Goal: Information Seeking & Learning: Learn about a topic

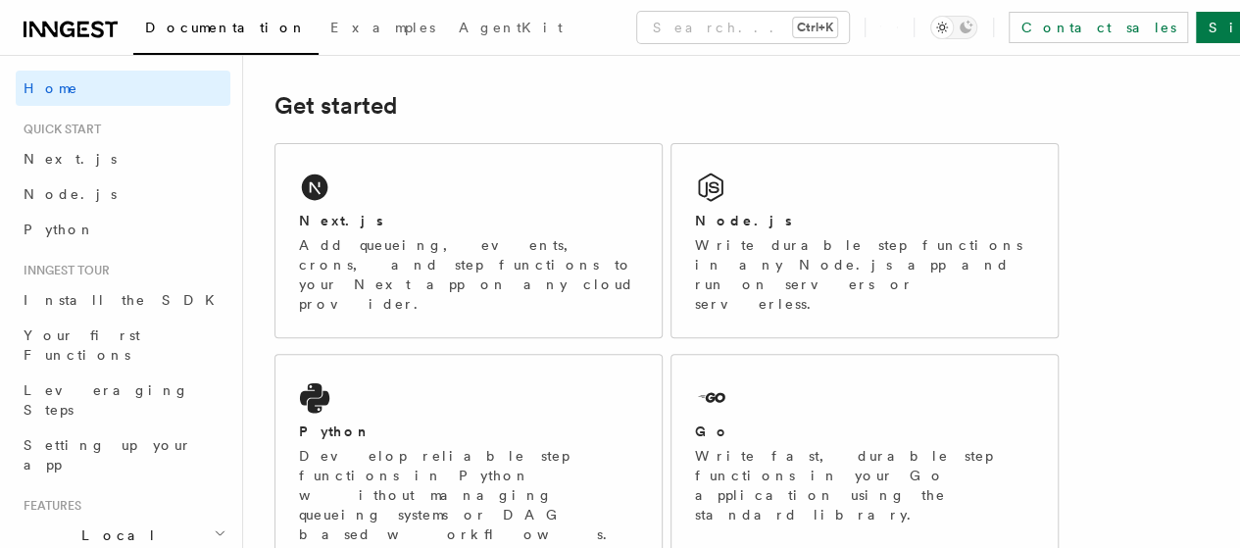
scroll to position [257, 0]
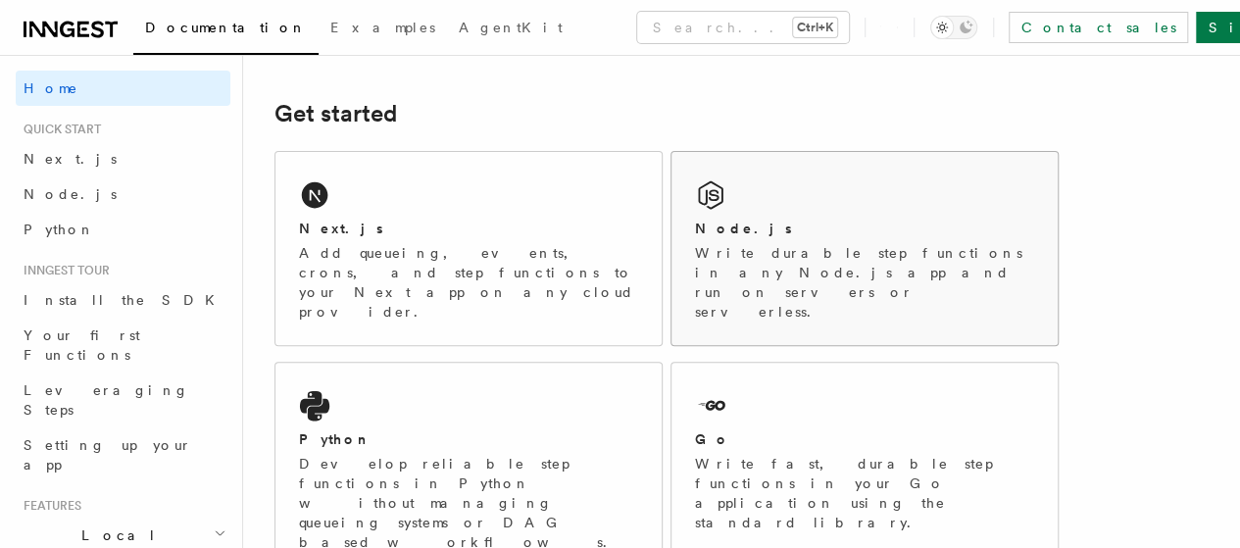
click at [788, 230] on div "Node.js Write durable step functions in any Node.js app and run on servers or s…" at bounding box center [865, 248] width 386 height 193
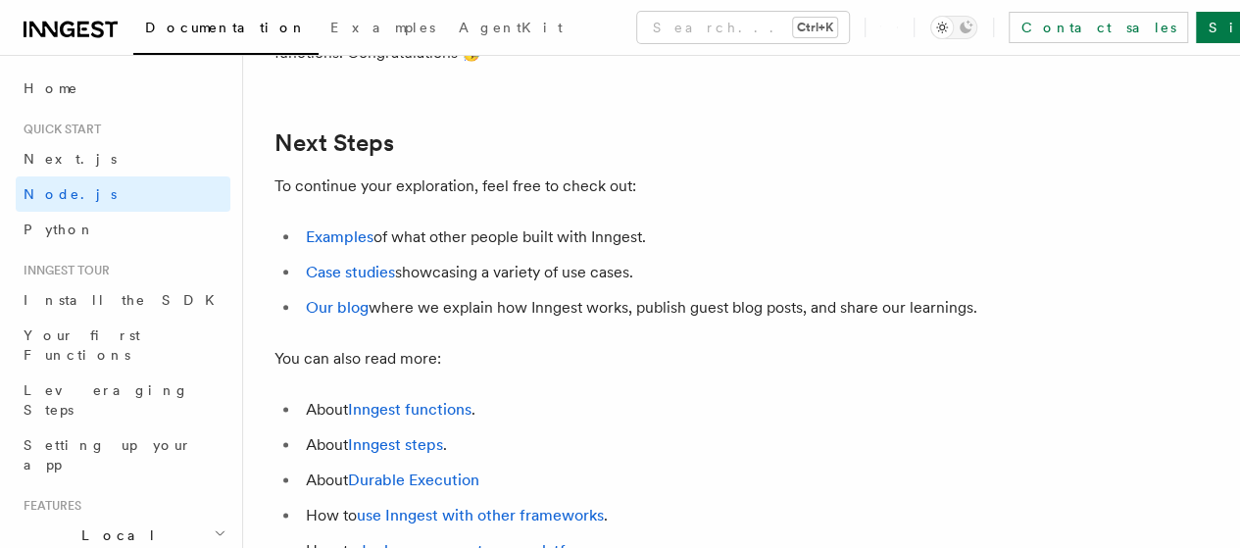
scroll to position [12253, 0]
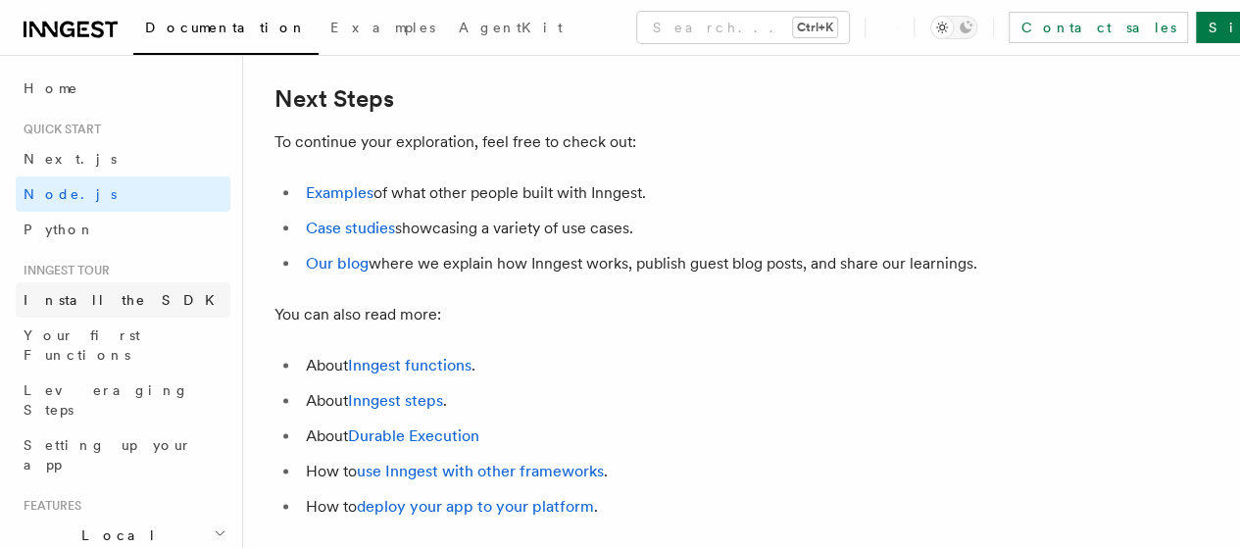
click at [93, 307] on span "Install the SDK" at bounding box center [125, 300] width 203 height 16
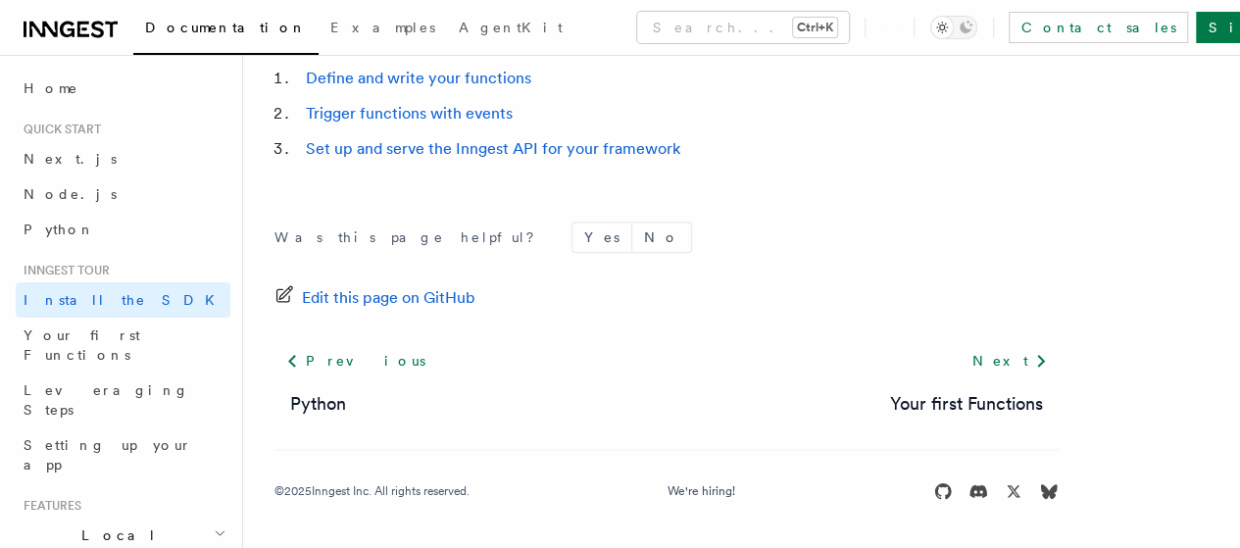
scroll to position [1108, 0]
click at [110, 334] on span "Your first Functions" at bounding box center [82, 344] width 117 height 35
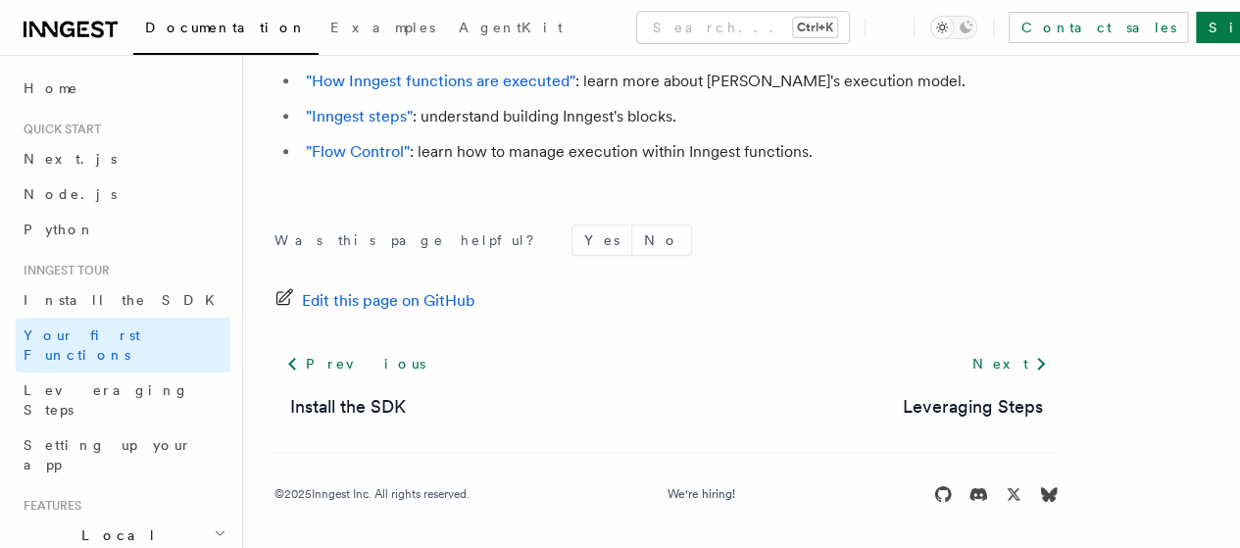
scroll to position [4383, 0]
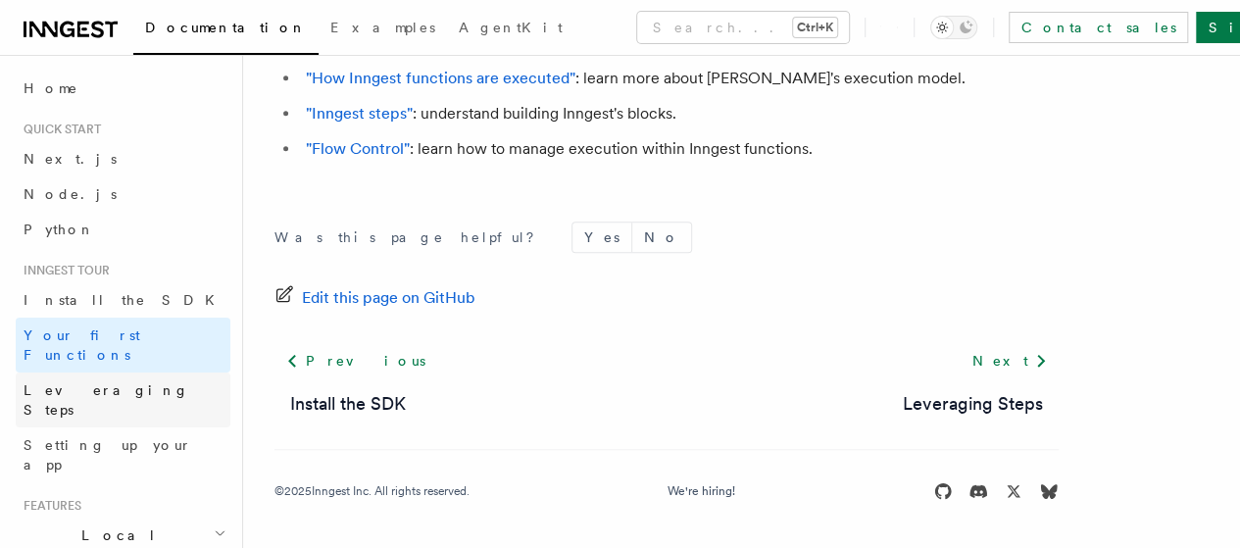
click at [77, 382] on span "Leveraging Steps" at bounding box center [107, 399] width 166 height 35
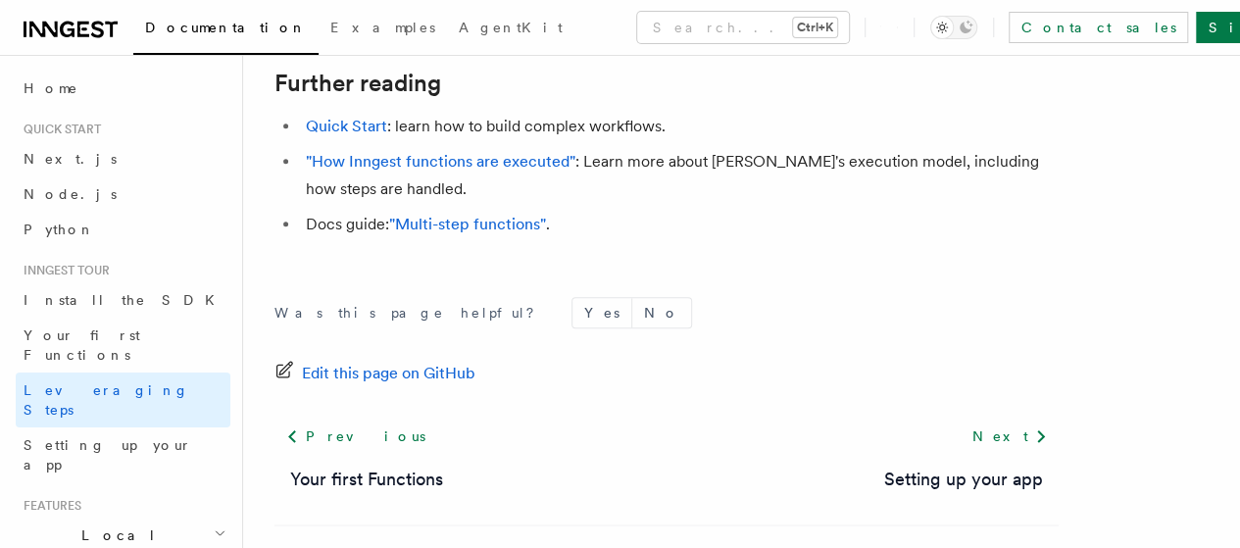
scroll to position [4816, 0]
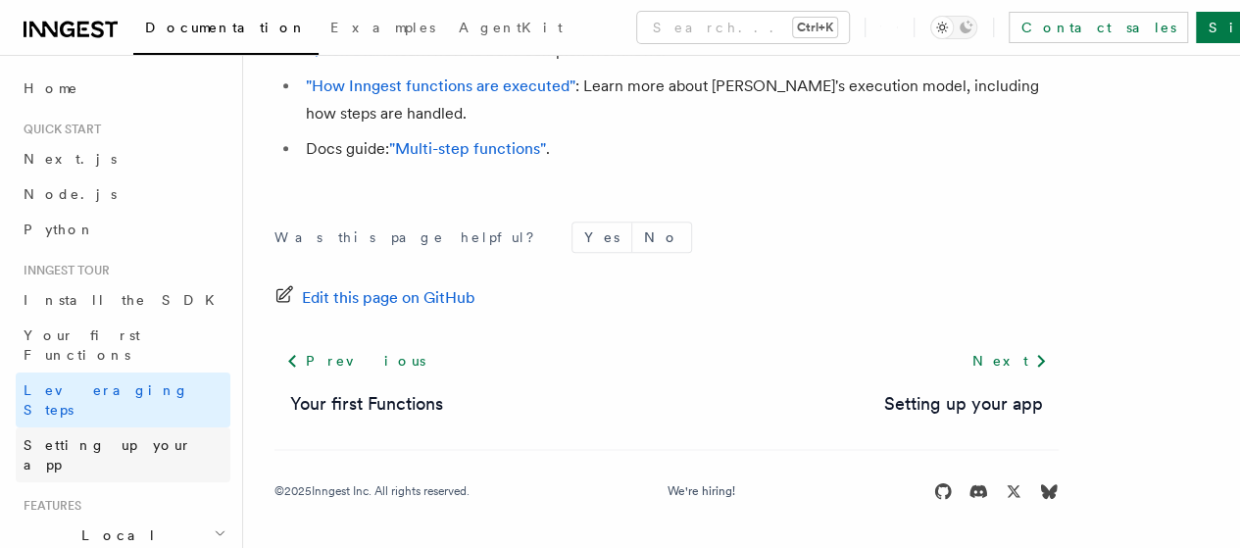
click at [104, 437] on span "Setting up your app" at bounding box center [108, 454] width 169 height 35
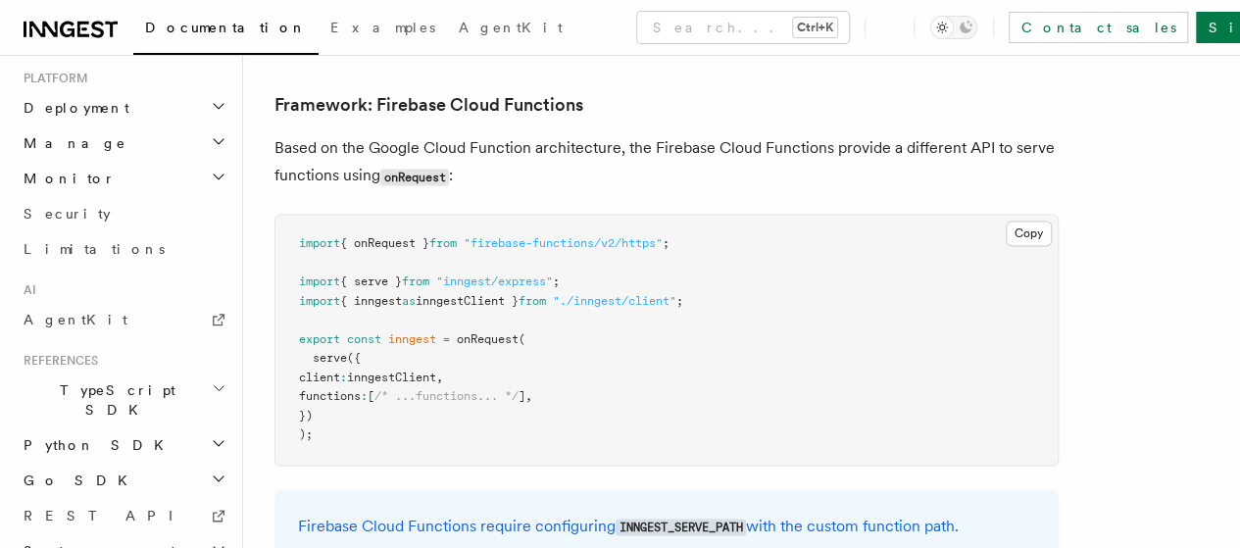
scroll to position [8691, 0]
click at [211, 508] on icon at bounding box center [219, 516] width 16 height 16
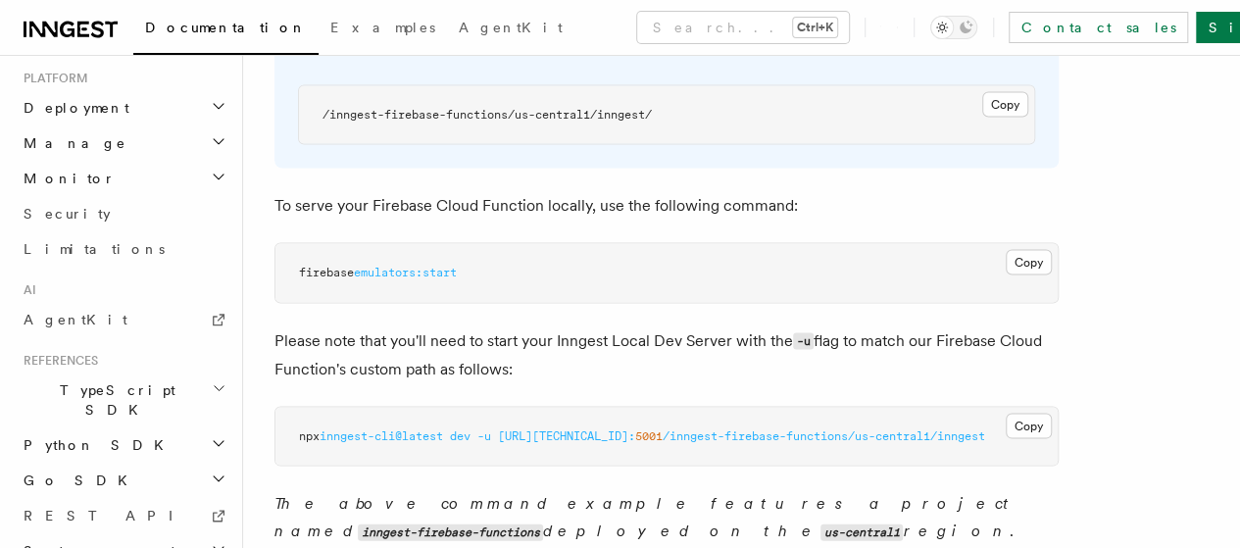
scroll to position [9262, 0]
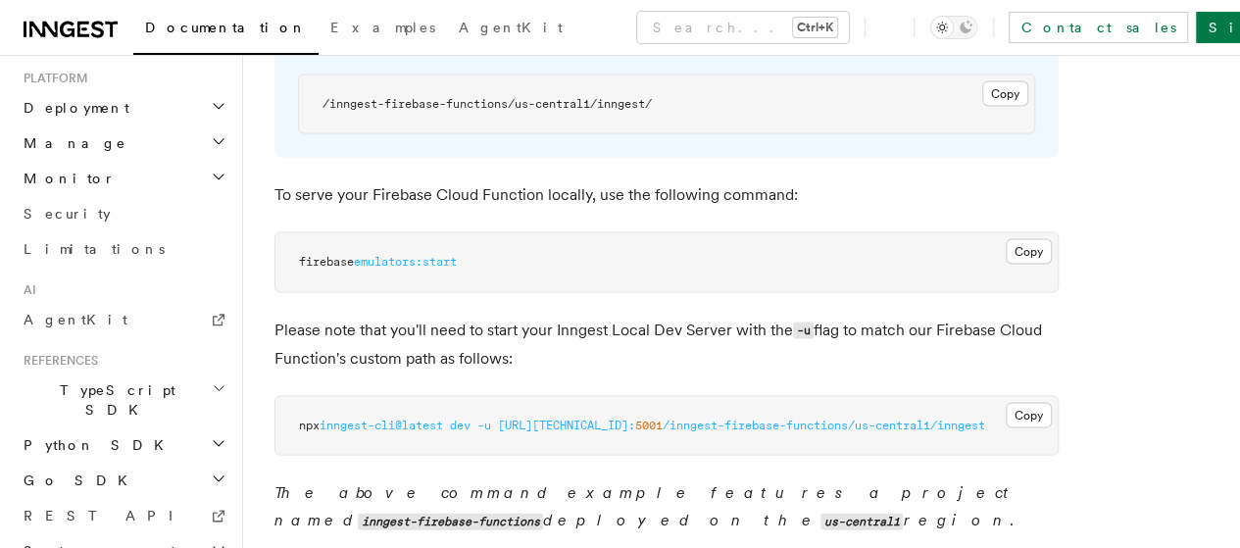
click at [200, 373] on h2 "TypeScript SDK" at bounding box center [123, 400] width 215 height 55
click at [93, 437] on span "Introduction" at bounding box center [112, 445] width 141 height 16
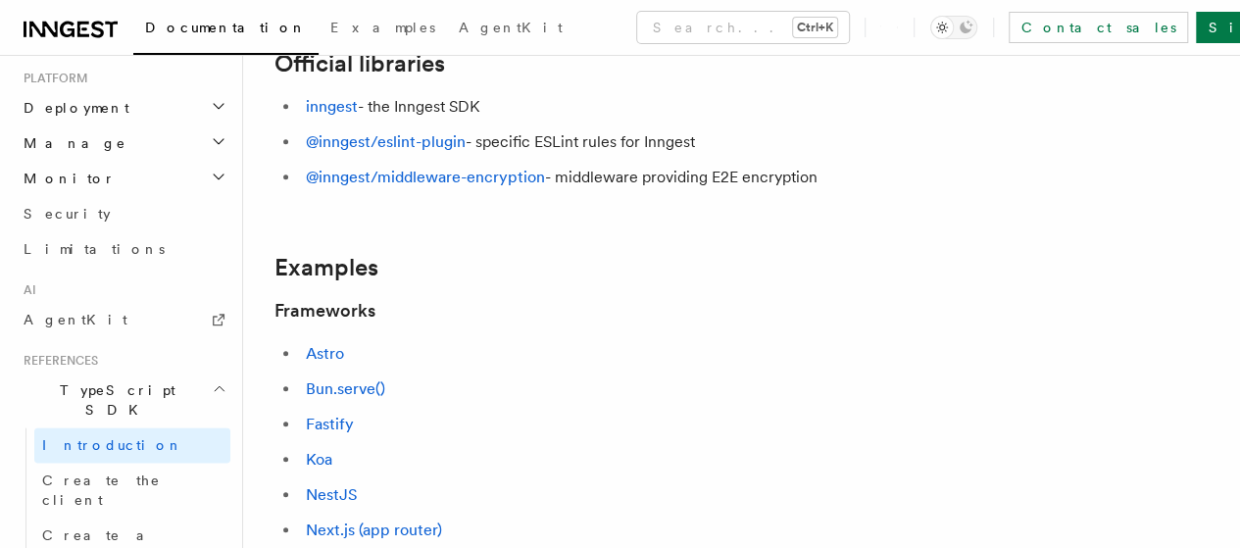
scroll to position [666, 0]
click at [99, 473] on span "Create the client" at bounding box center [101, 490] width 119 height 35
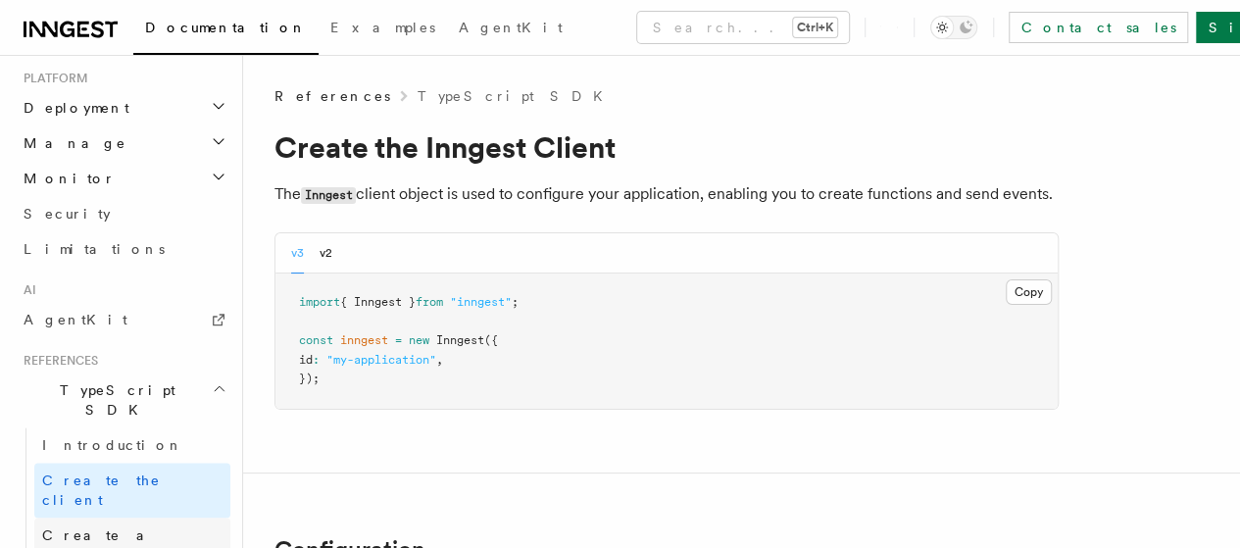
click at [93, 528] on span "Create a function" at bounding box center [100, 545] width 117 height 35
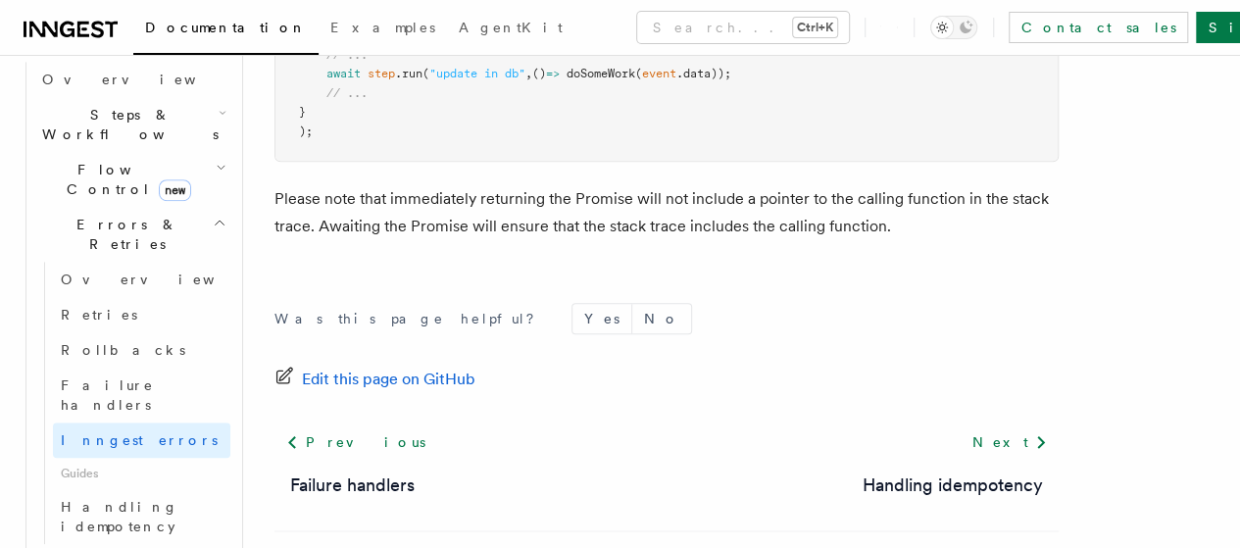
scroll to position [626, 0]
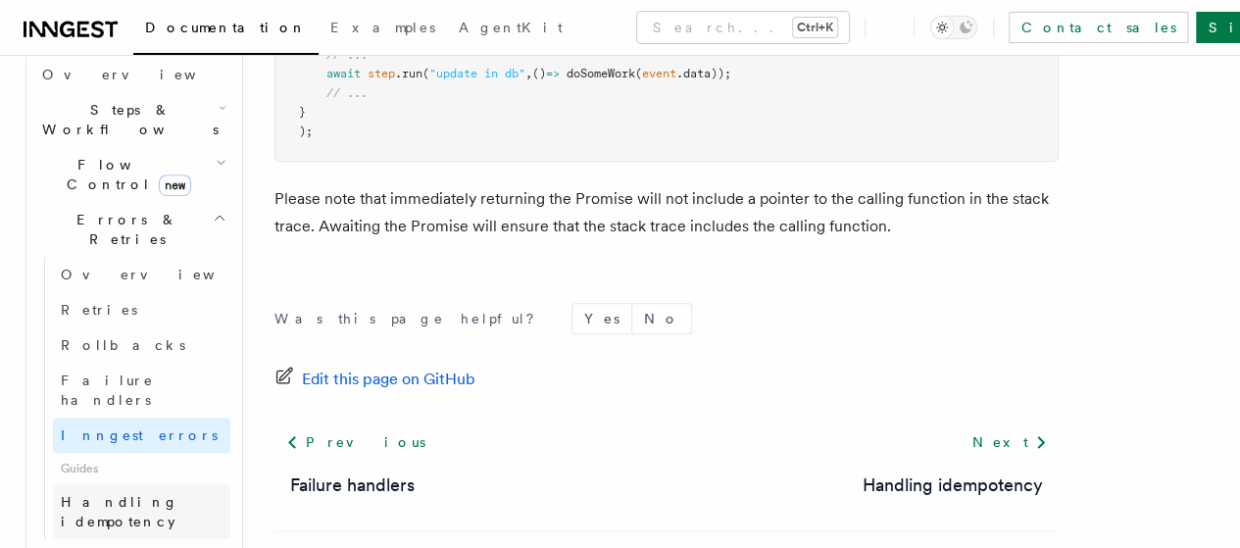
click at [122, 494] on span "Handling idempotency" at bounding box center [120, 511] width 118 height 35
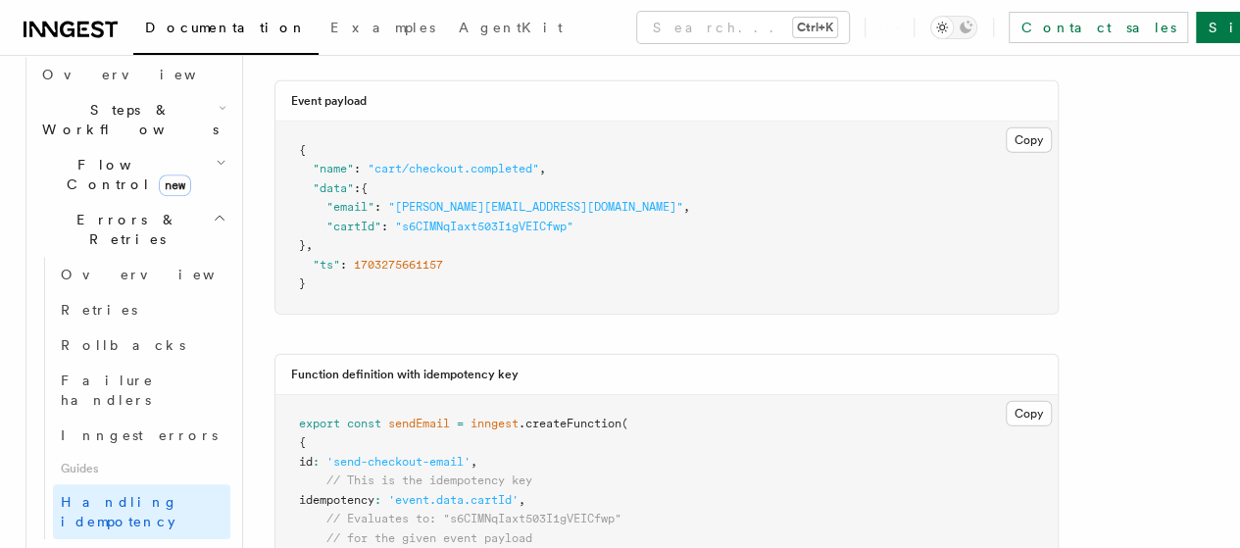
scroll to position [2774, 0]
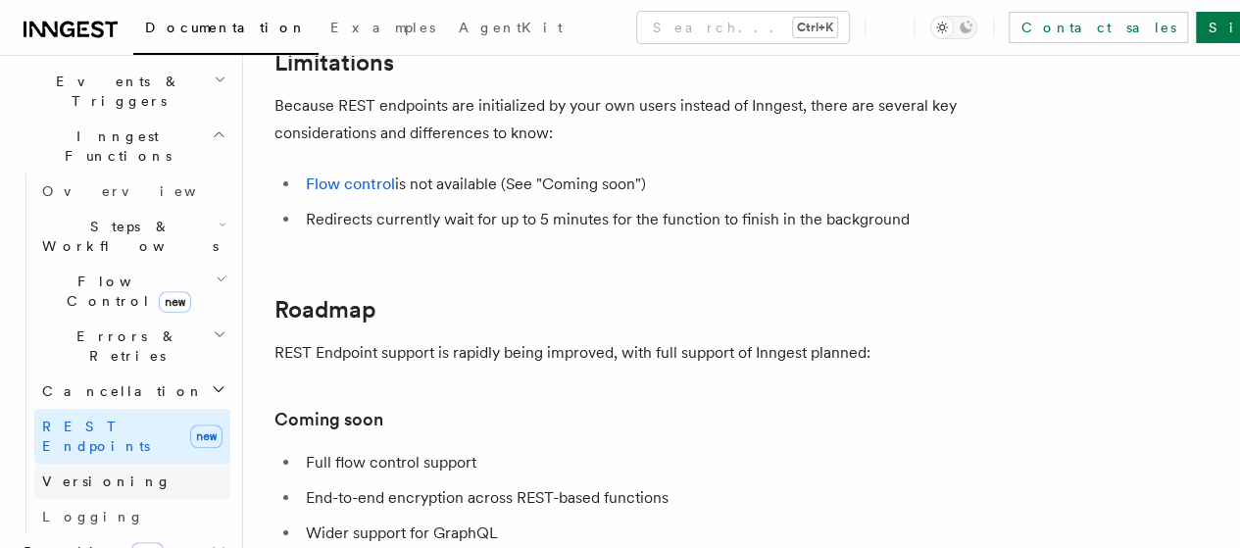
scroll to position [508, 0]
click at [99, 382] on span "Cancellation" at bounding box center [119, 392] width 170 height 20
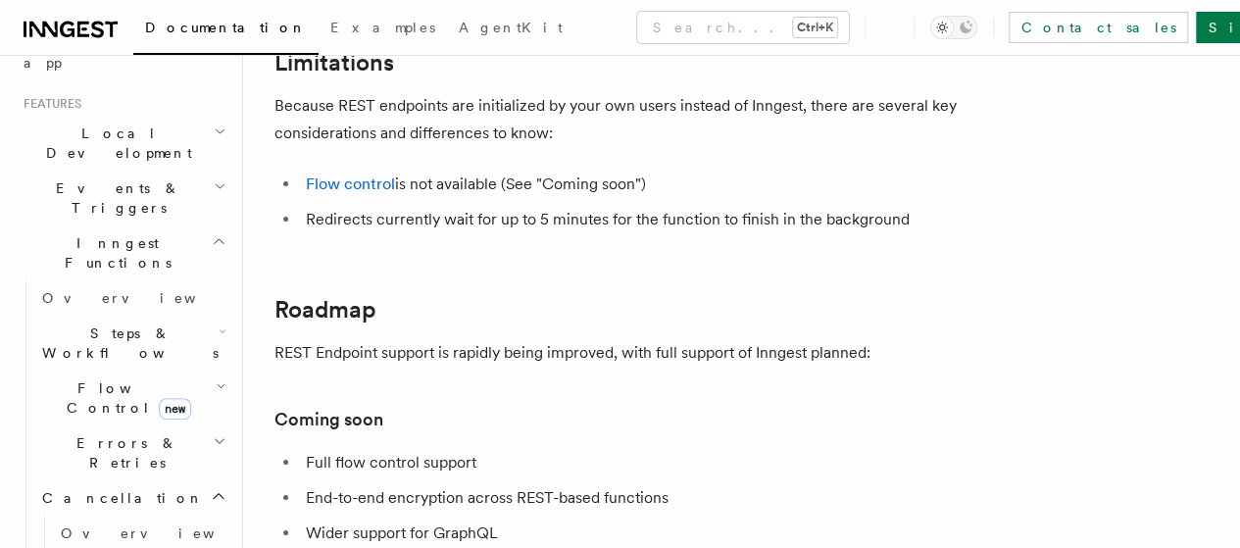
scroll to position [382, 0]
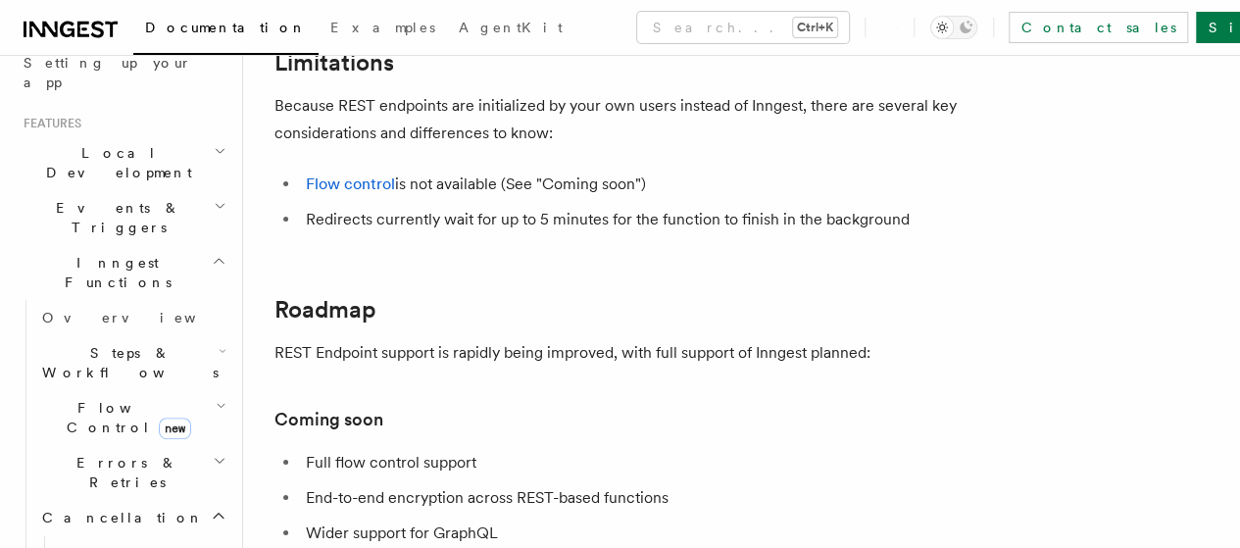
click at [128, 335] on h2 "Steps & Workflows" at bounding box center [132, 362] width 196 height 55
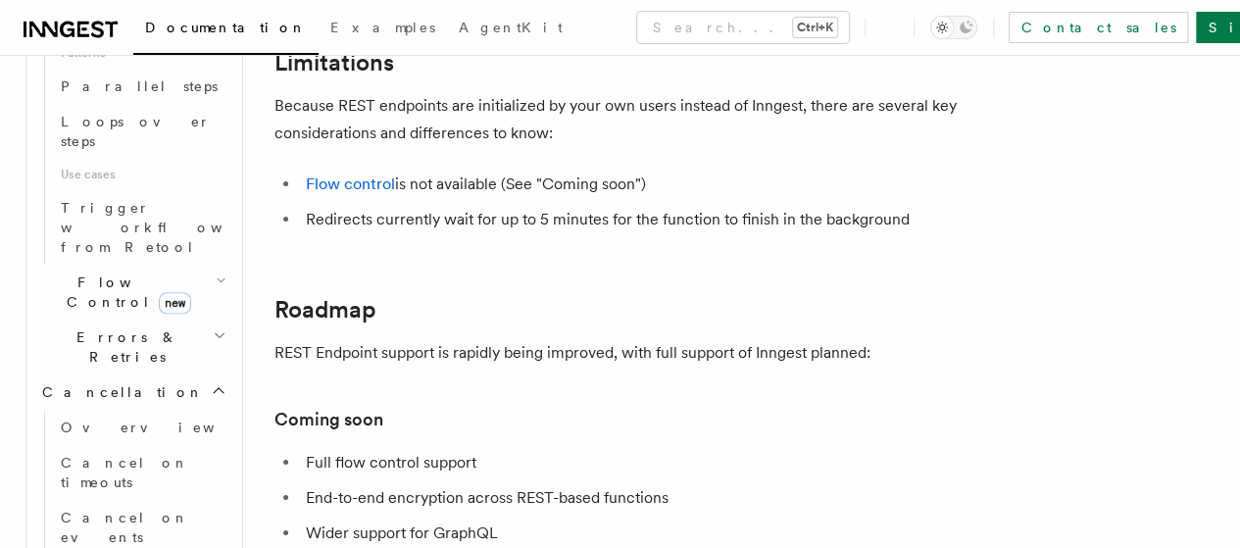
scroll to position [1158, 0]
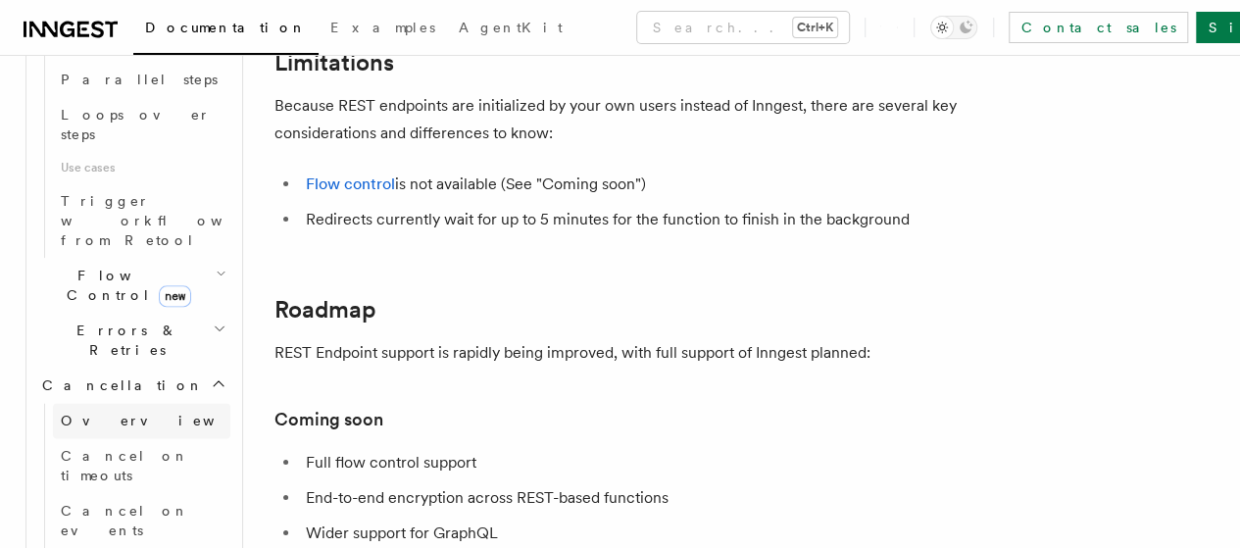
click at [151, 403] on link "Overview" at bounding box center [141, 420] width 177 height 35
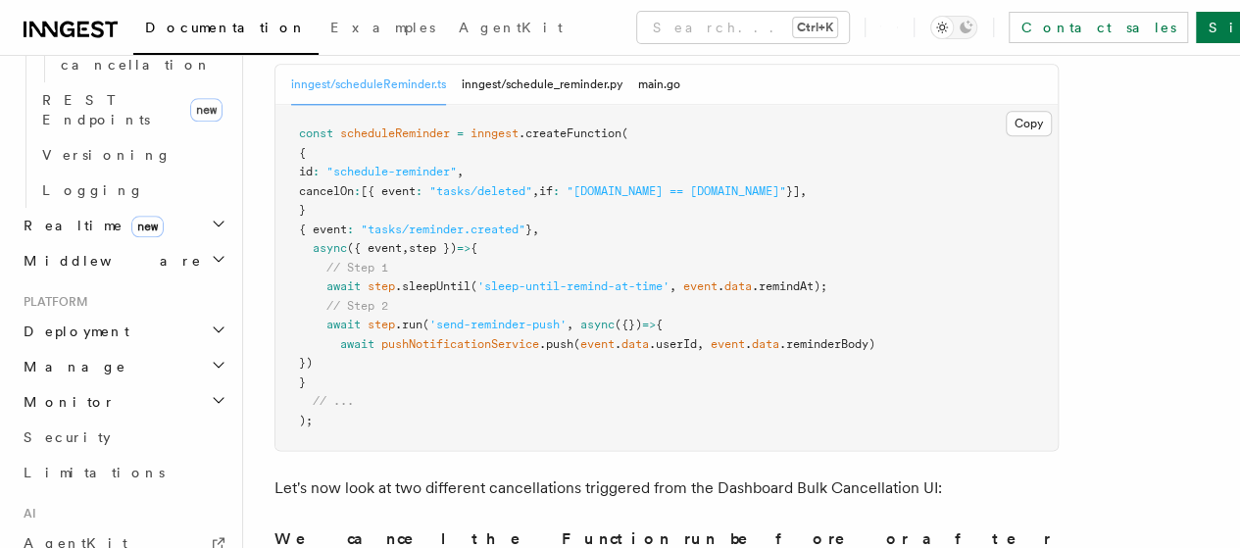
scroll to position [1033, 0]
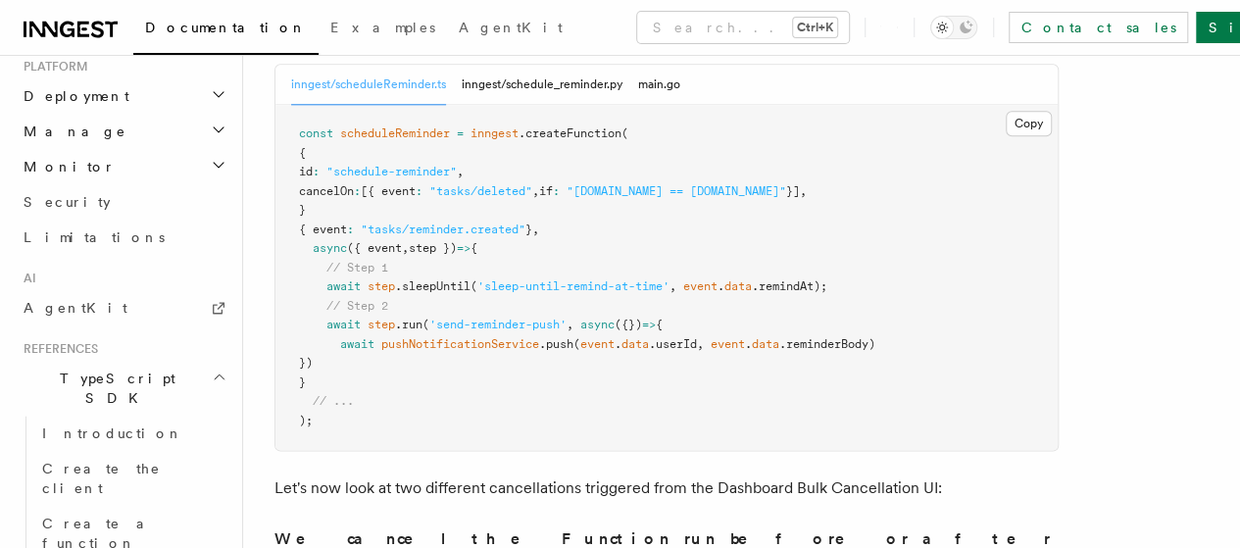
scroll to position [1271, 0]
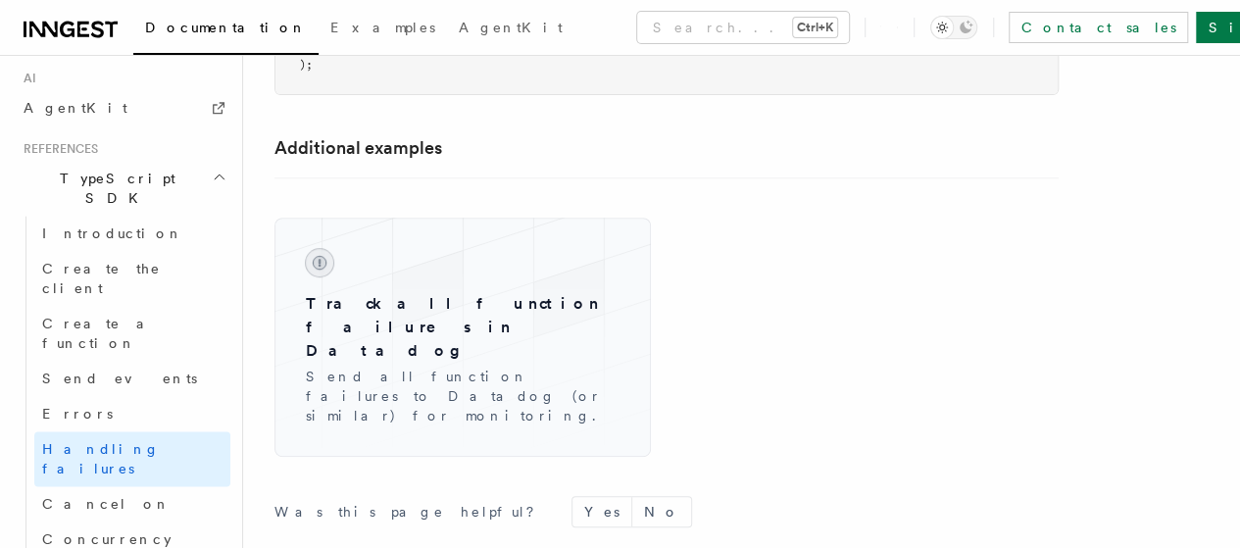
scroll to position [4094, 0]
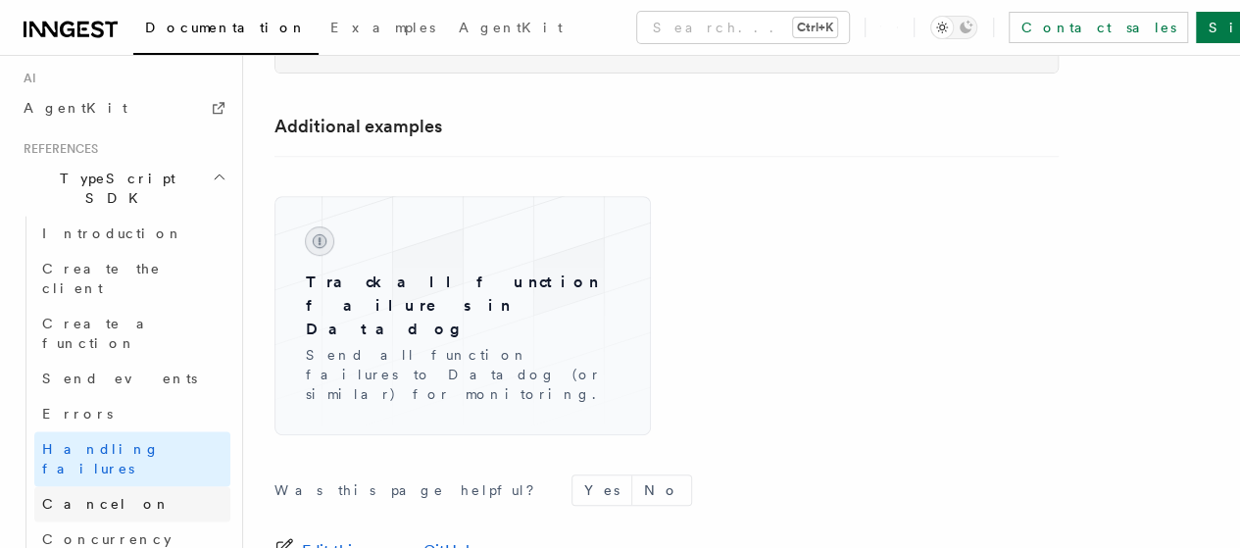
click at [124, 486] on link "Cancel on" at bounding box center [132, 503] width 196 height 35
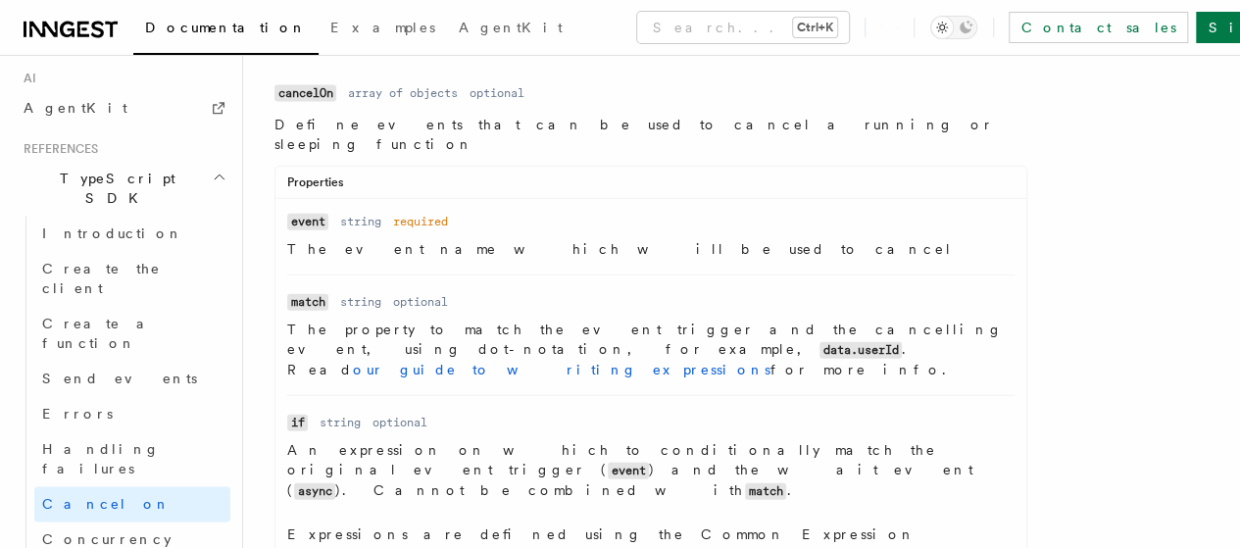
scroll to position [2210, 0]
